Goal: Task Accomplishment & Management: Use online tool/utility

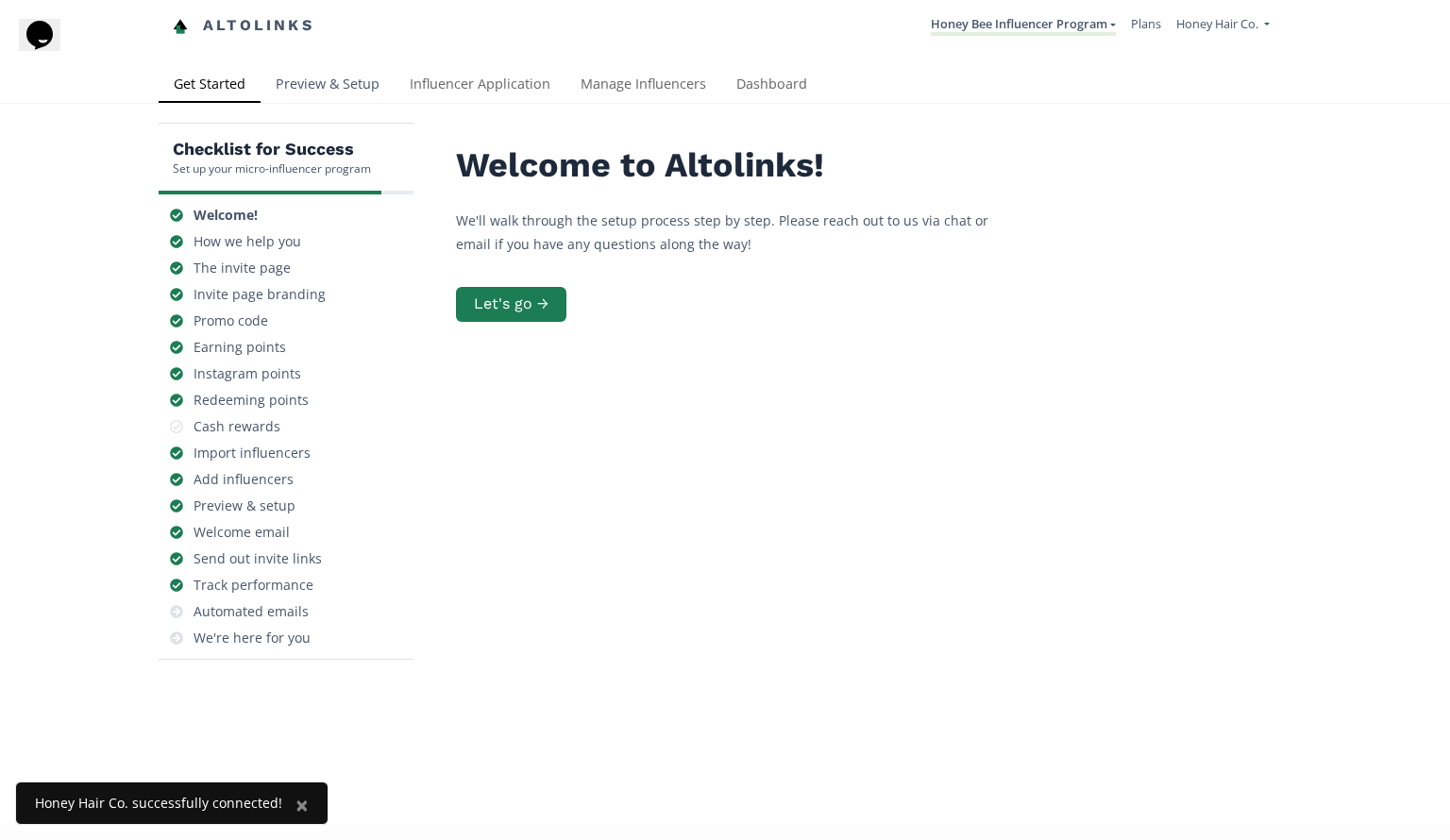
click at [378, 78] on link "Preview & Setup" at bounding box center [327, 86] width 134 height 37
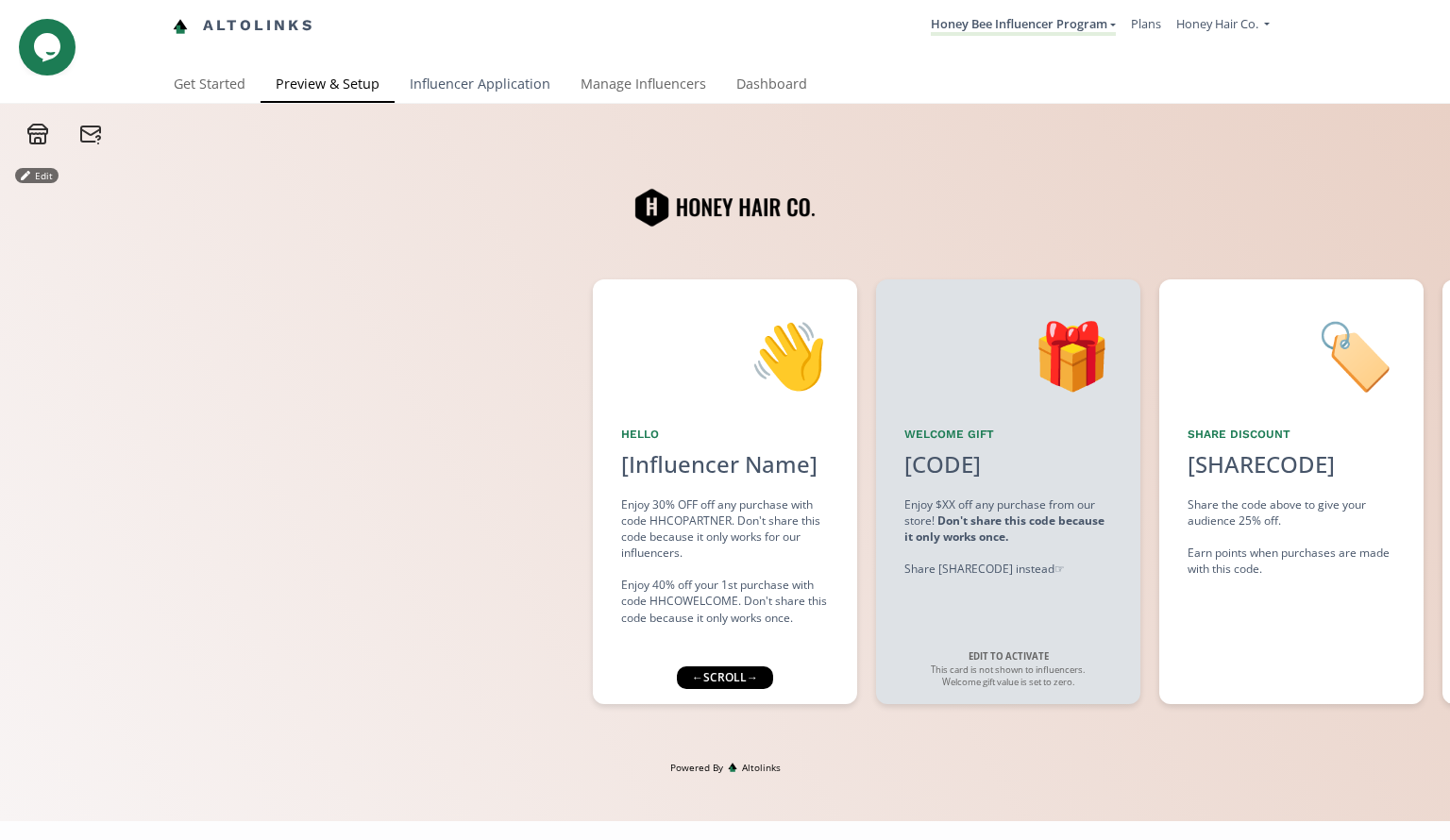
click at [439, 77] on link "Influencer Application" at bounding box center [480, 86] width 171 height 37
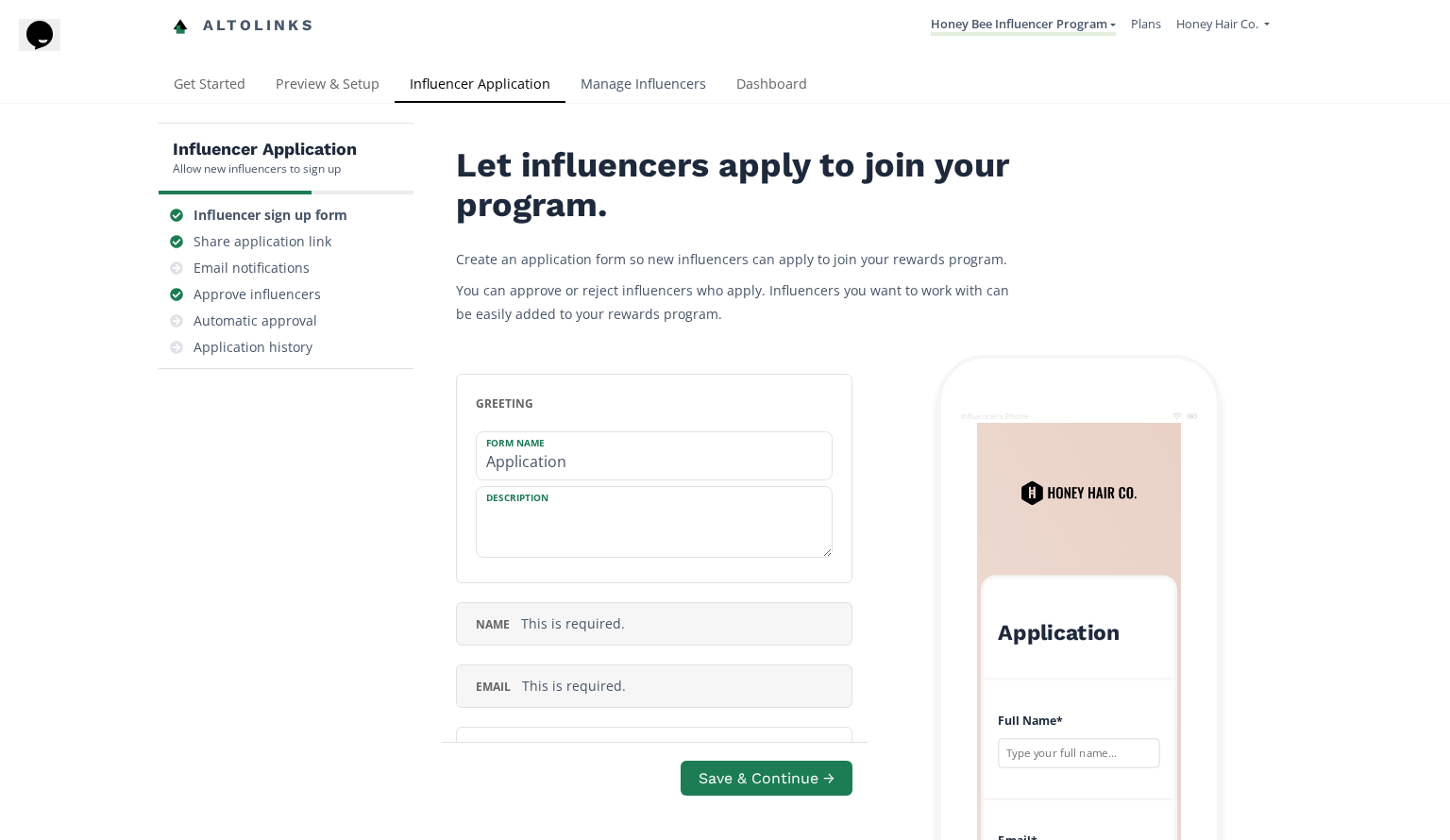
click at [605, 78] on link "Manage Influencers" at bounding box center [643, 86] width 156 height 37
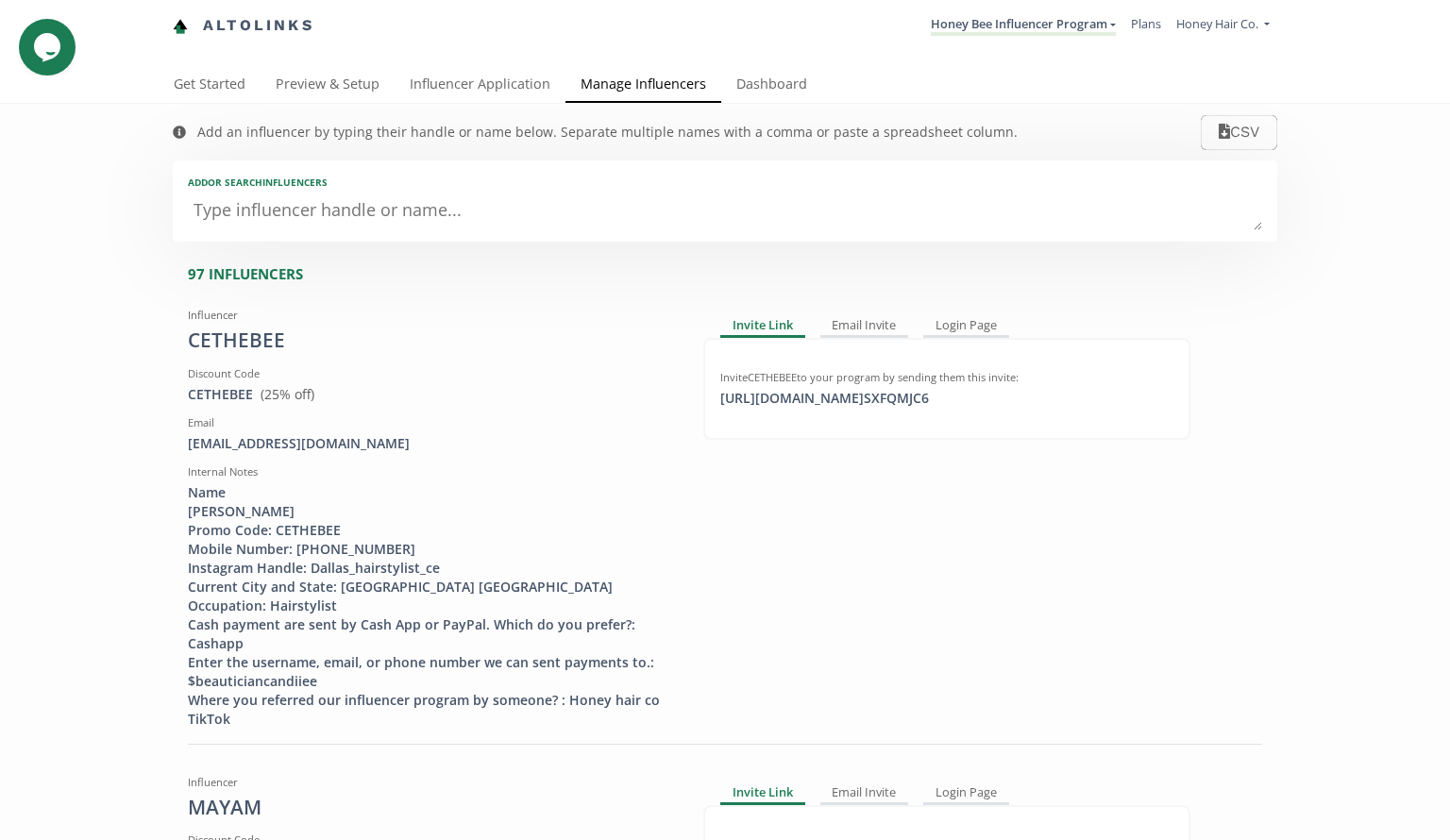
click at [373, 213] on textarea at bounding box center [725, 210] width 1075 height 37
click at [766, 86] on link "Dashboard" at bounding box center [771, 86] width 101 height 37
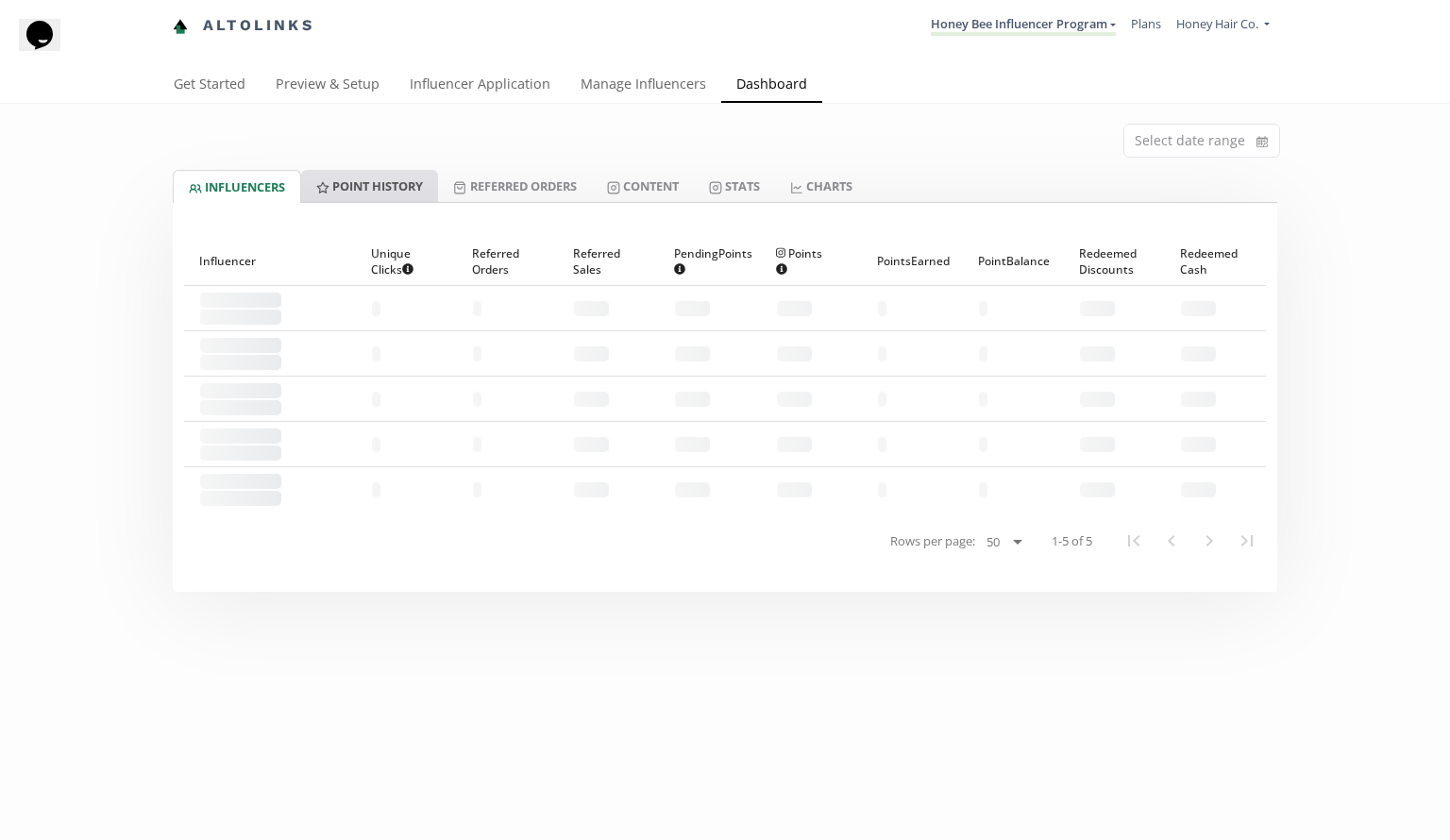
click at [364, 191] on link "Point HISTORY" at bounding box center [369, 185] width 137 height 32
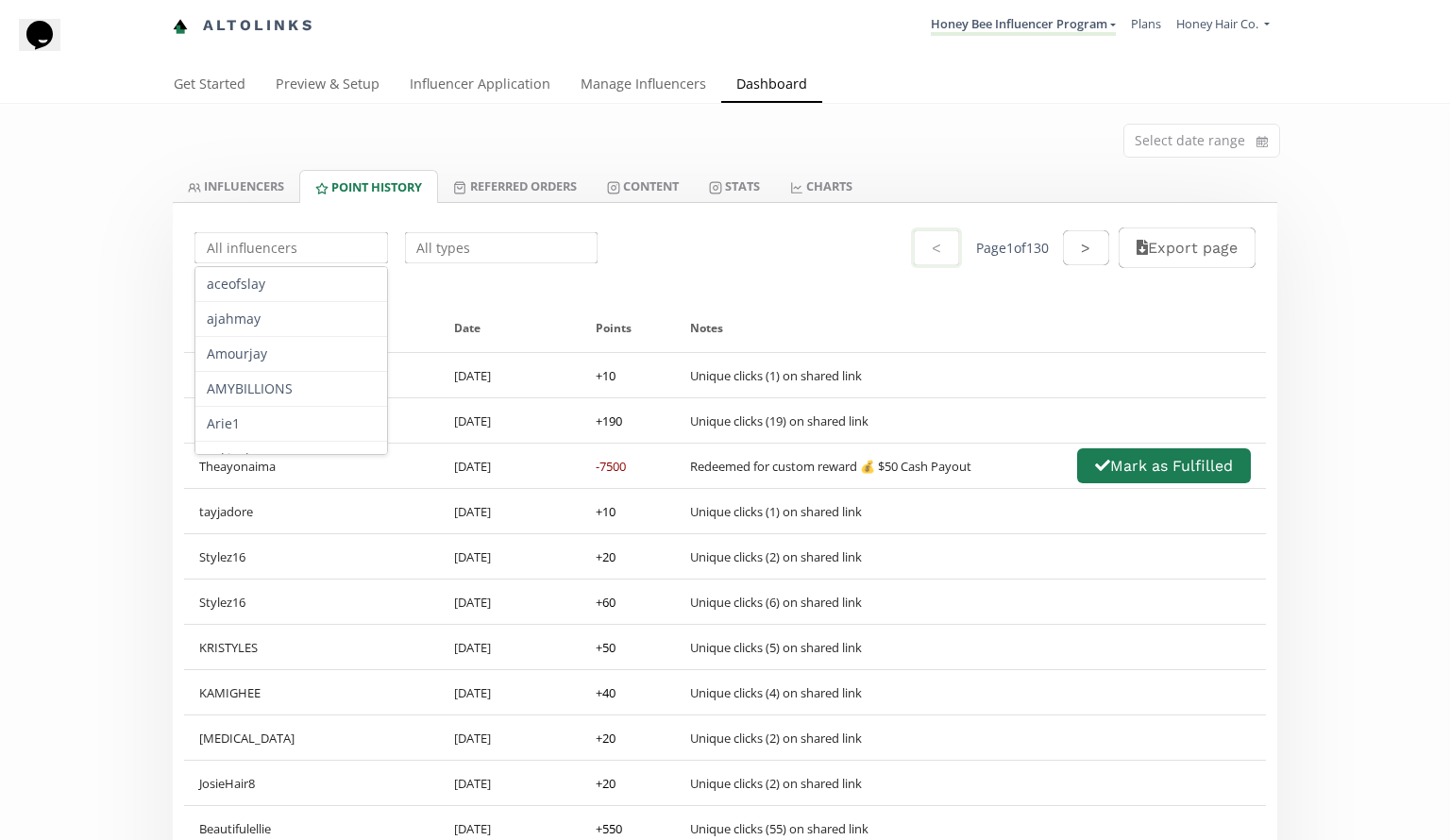
click at [312, 237] on input "text" at bounding box center [290, 248] width 199 height 37
click at [301, 322] on div "Cocohair" at bounding box center [290, 330] width 191 height 35
type input "Cocohair"
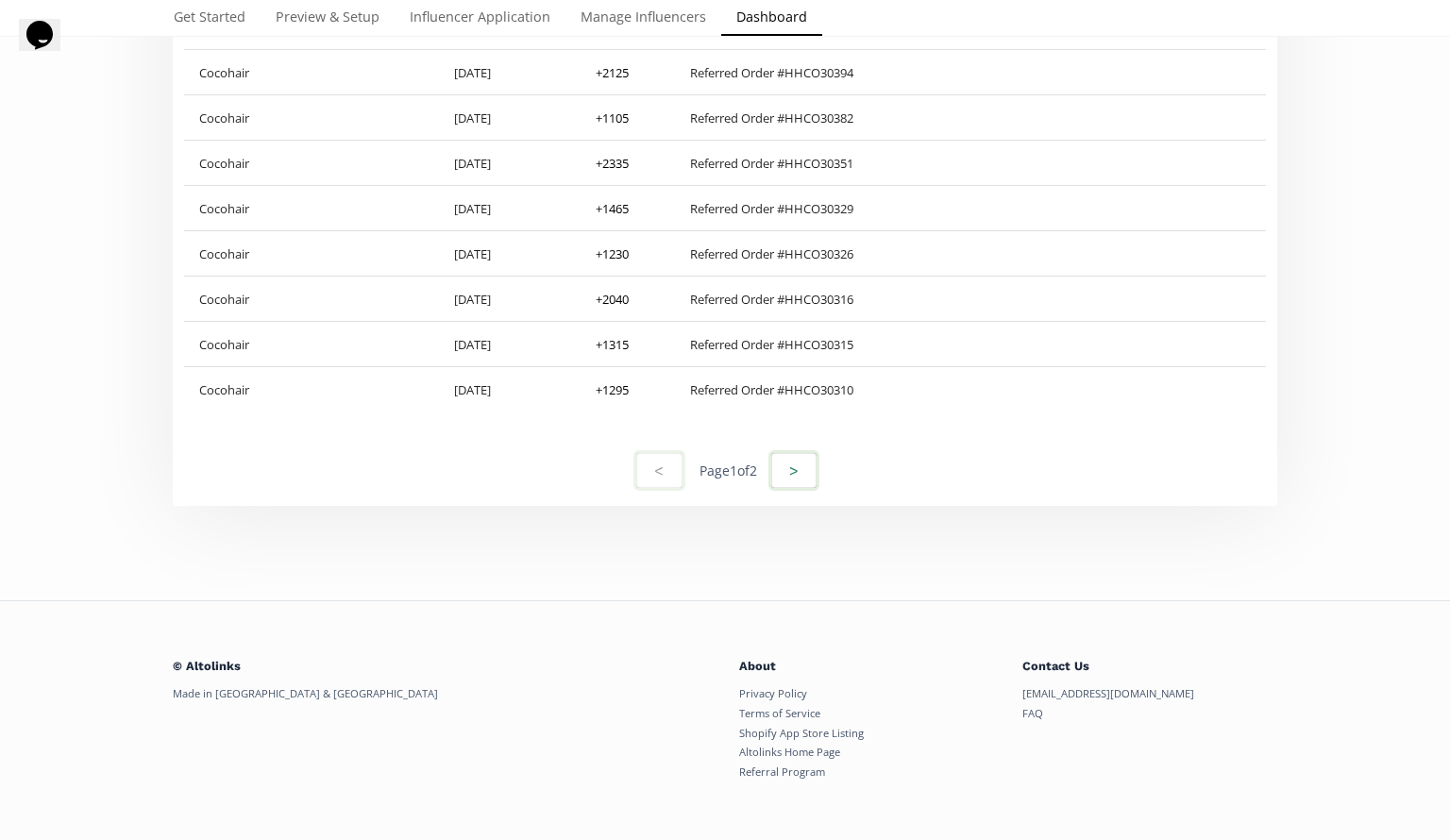
click at [806, 468] on button ">" at bounding box center [793, 470] width 51 height 40
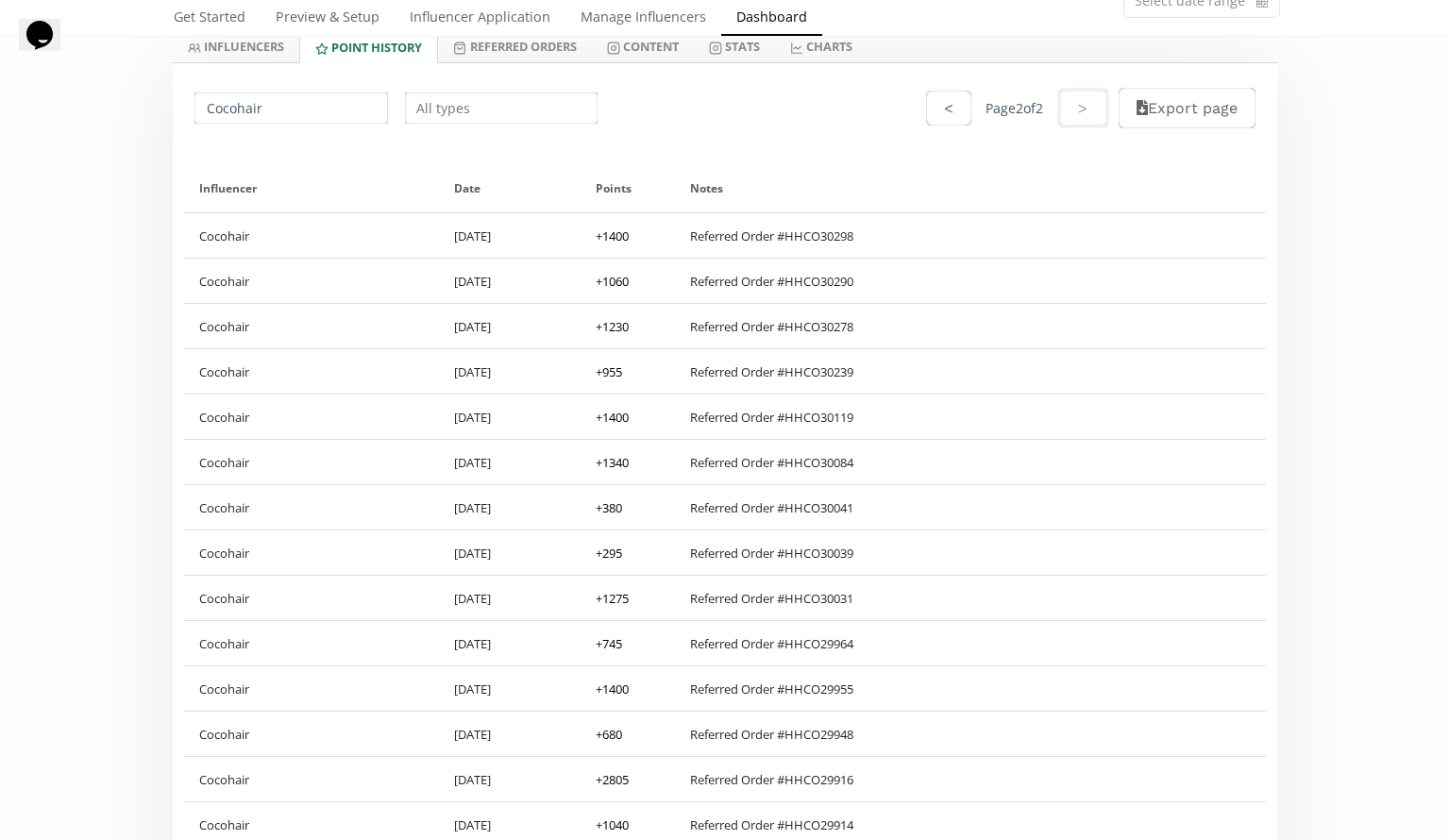
scroll to position [0, 0]
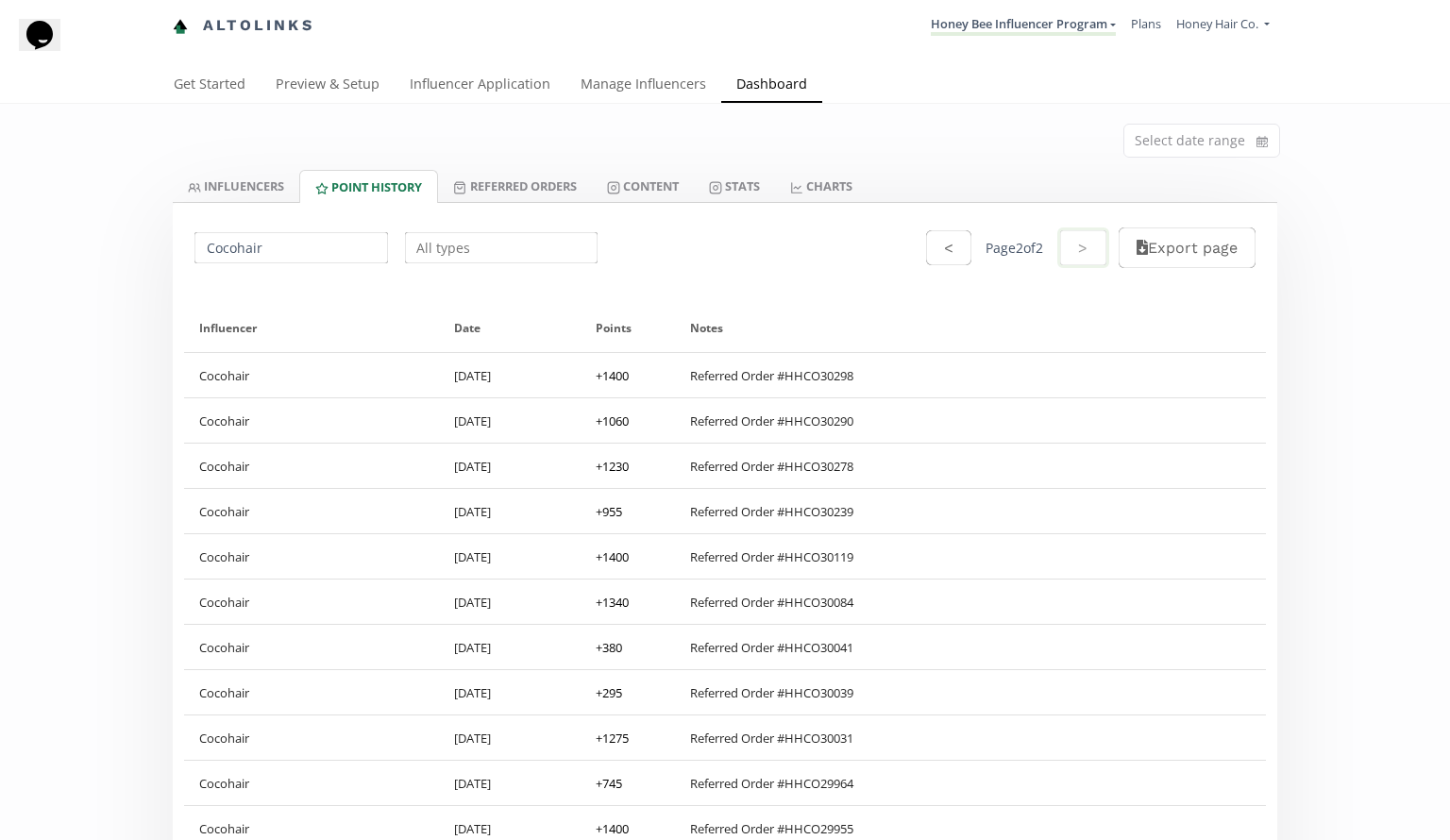
click at [488, 246] on input "text" at bounding box center [501, 248] width 199 height 37
click at [670, 259] on div "Cocohair < Page 2 of 2 > Export page" at bounding box center [725, 247] width 1105 height 89
